Goal: Task Accomplishment & Management: Use online tool/utility

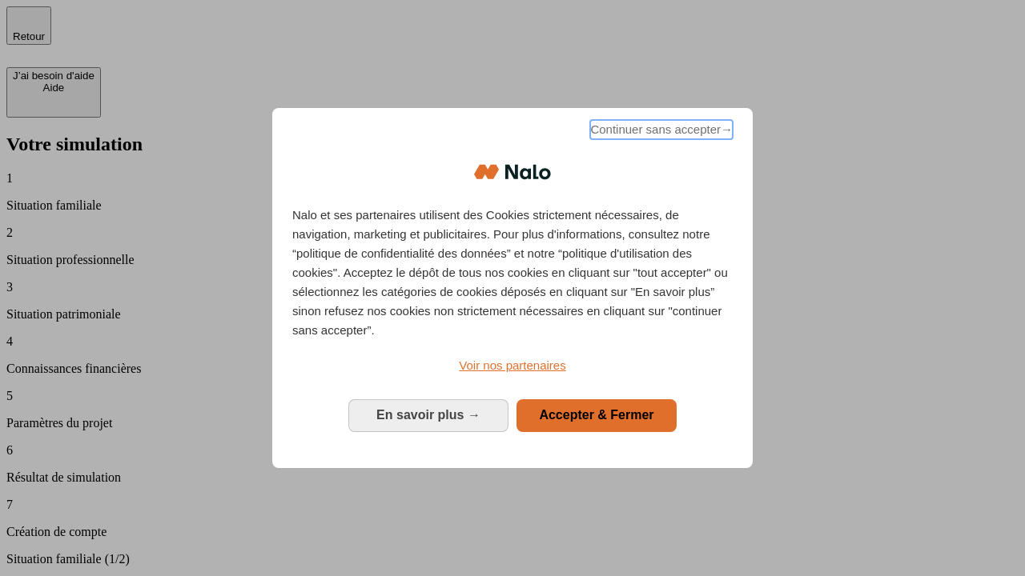
click at [660, 132] on span "Continuer sans accepter →" at bounding box center [661, 129] width 142 height 19
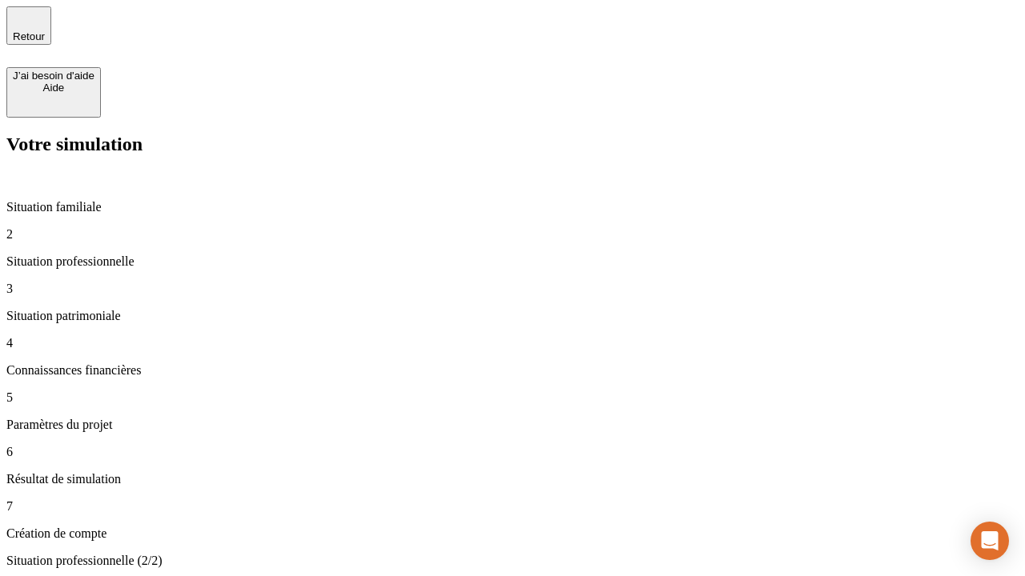
type input "30 000"
type input "40 000"
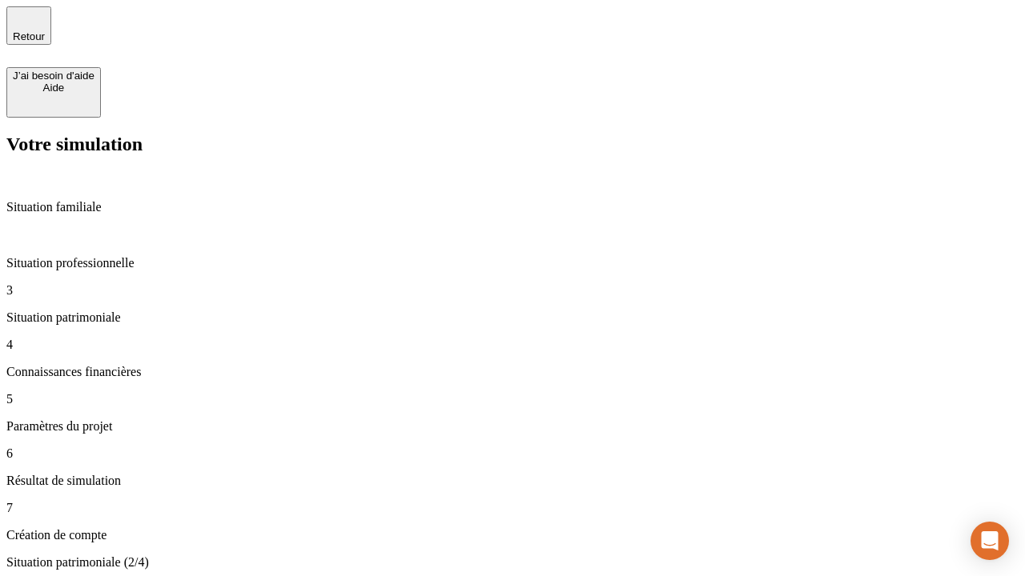
type input "1 100"
type input "20"
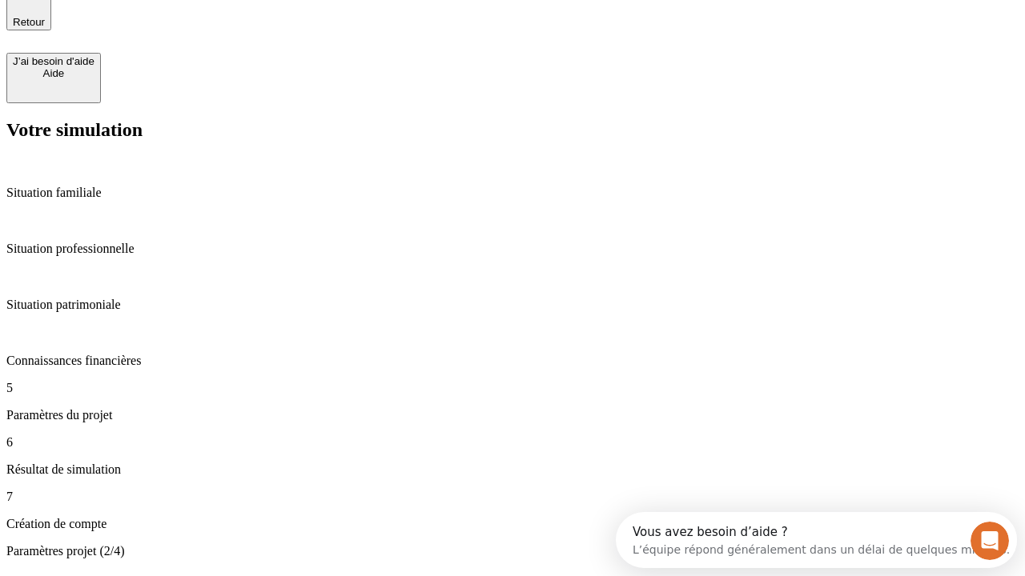
type input "40"
type input "62"
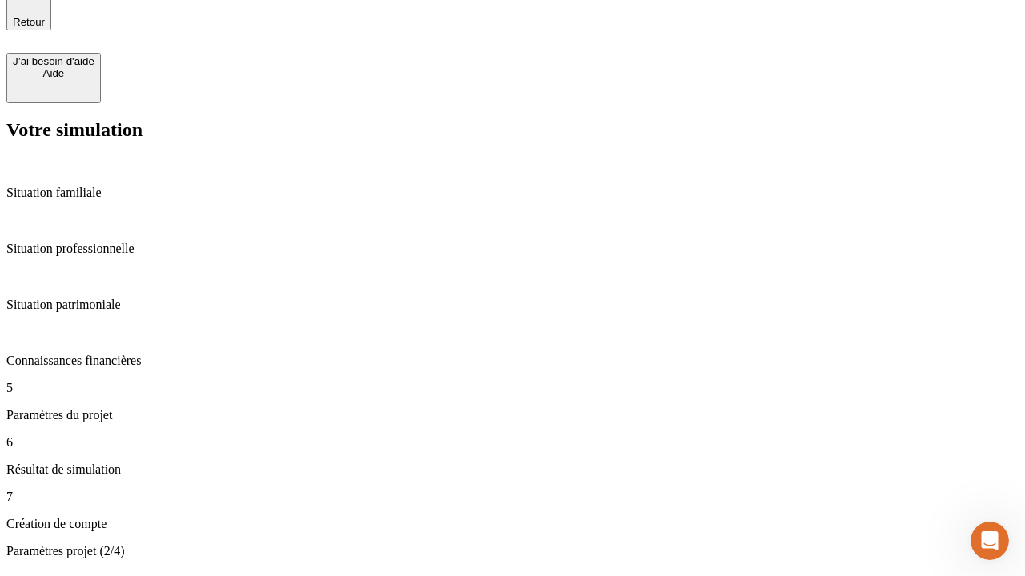
type input "50 000"
type input "640"
